Goal: Information Seeking & Learning: Learn about a topic

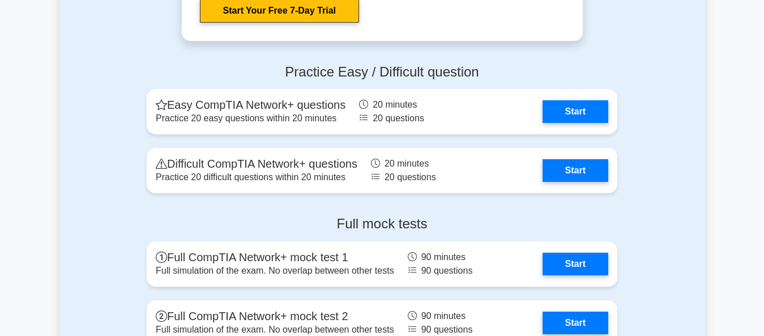
scroll to position [2277, 0]
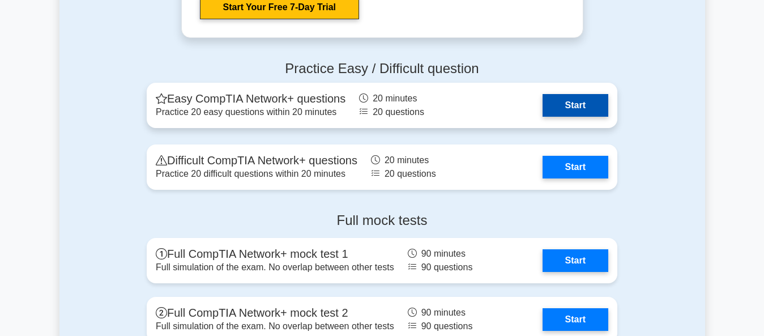
click at [567, 102] on link "Start" at bounding box center [575, 105] width 66 height 23
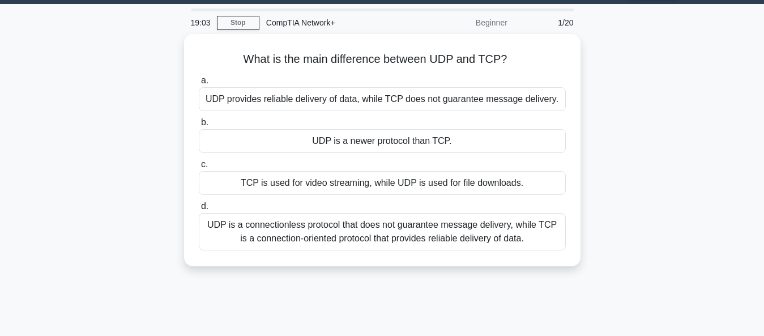
scroll to position [61, 0]
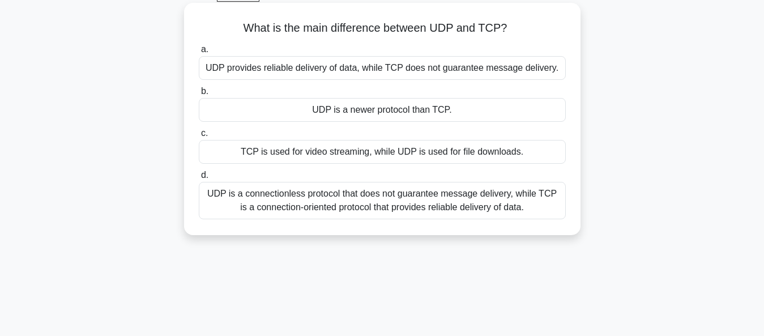
click at [323, 208] on div "UDP is a connectionless protocol that does not guarantee message delivery, whil…" at bounding box center [382, 200] width 367 height 37
click at [199, 179] on input "d. UDP is a connectionless protocol that does not guarantee message delivery, w…" at bounding box center [199, 175] width 0 height 7
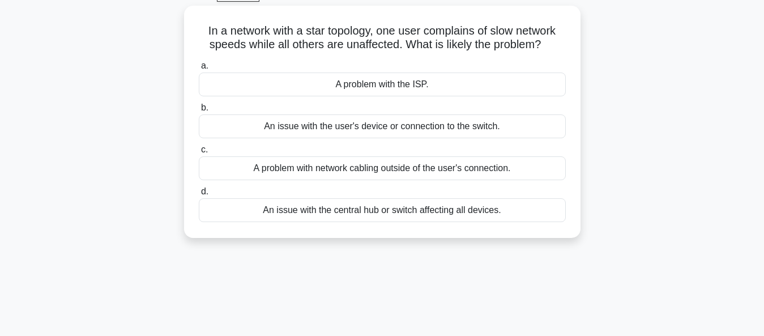
scroll to position [0, 0]
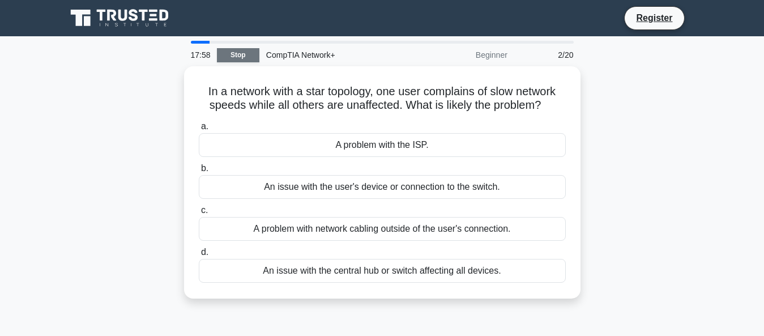
click at [241, 58] on link "Stop" at bounding box center [238, 55] width 42 height 14
